Goal: Task Accomplishment & Management: Manage account settings

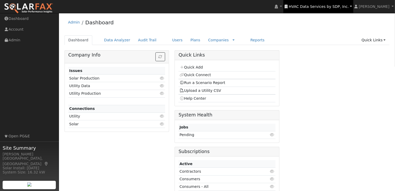
click at [326, 6] on span "HVAC Data Services by SDP, Inc." at bounding box center [319, 6] width 60 height 4
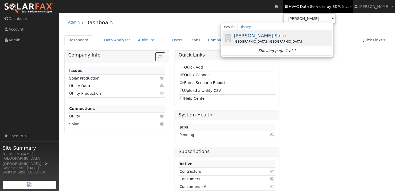
click at [261, 34] on span "[PERSON_NAME] Solar" at bounding box center [260, 36] width 53 height 6
type input "[PERSON_NAME] Solar"
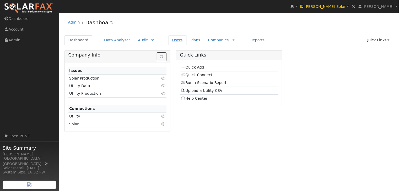
click at [168, 40] on link "Users" at bounding box center [177, 40] width 18 height 10
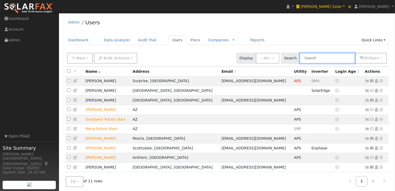
click at [332, 56] on input "text" at bounding box center [328, 58] width 56 height 11
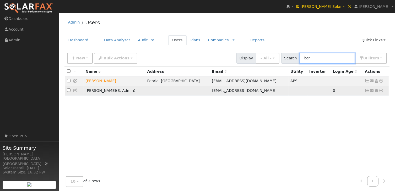
type input "ben"
click at [376, 90] on icon at bounding box center [376, 91] width 5 height 4
